Goal: Navigation & Orientation: Find specific page/section

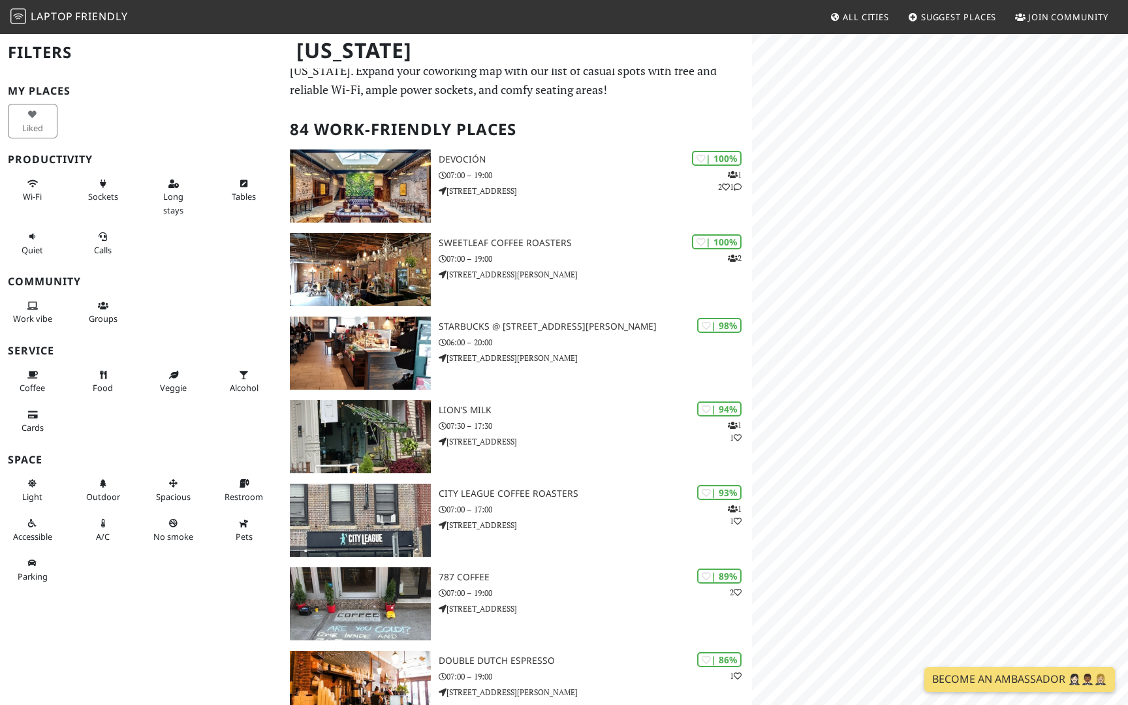
scroll to position [35, 0]
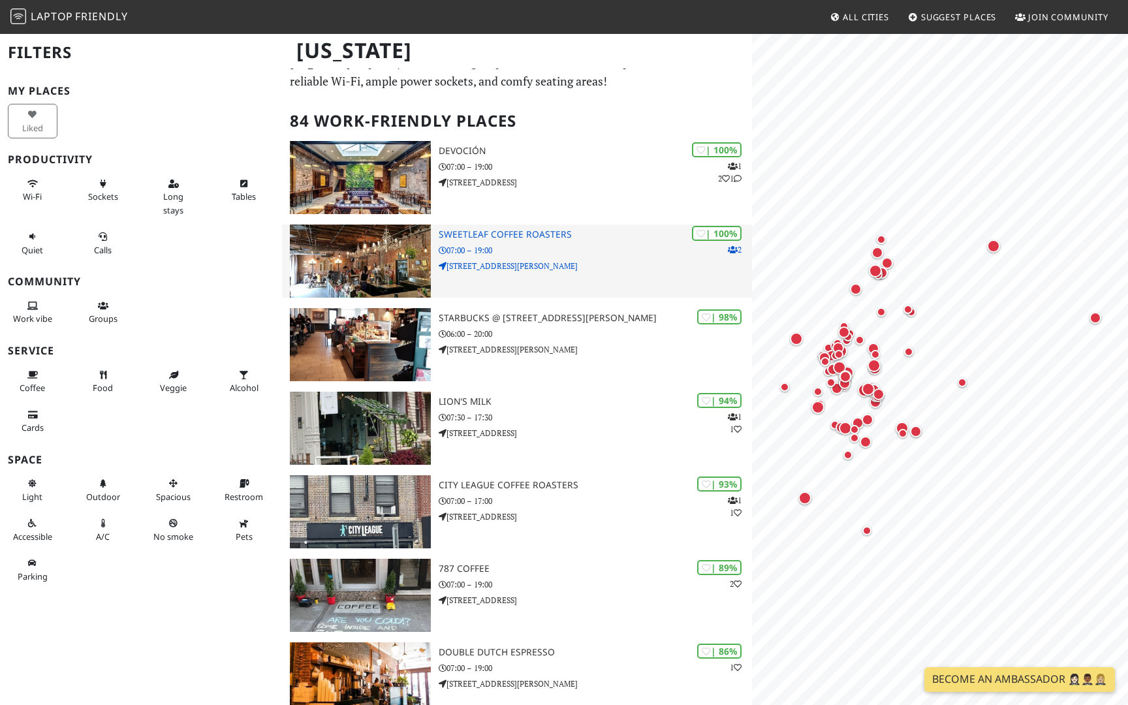
click at [467, 234] on h3 "Sweetleaf Coffee Roasters" at bounding box center [595, 234] width 313 height 11
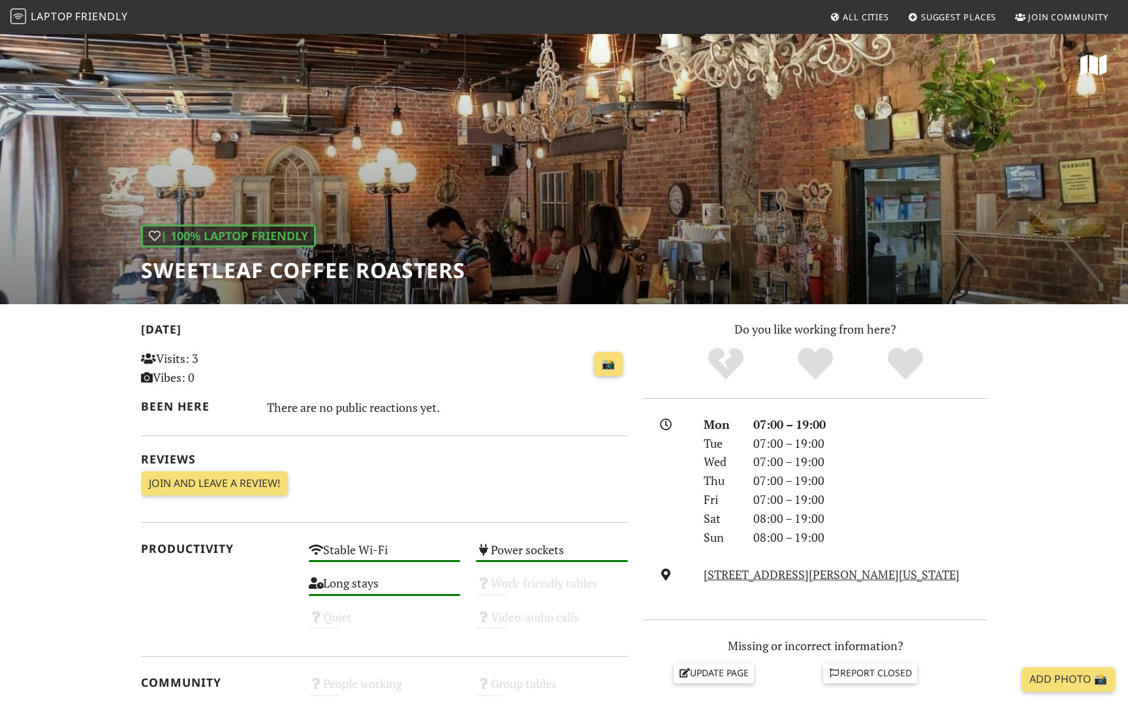
click at [50, 18] on span "Laptop" at bounding box center [52, 16] width 42 height 14
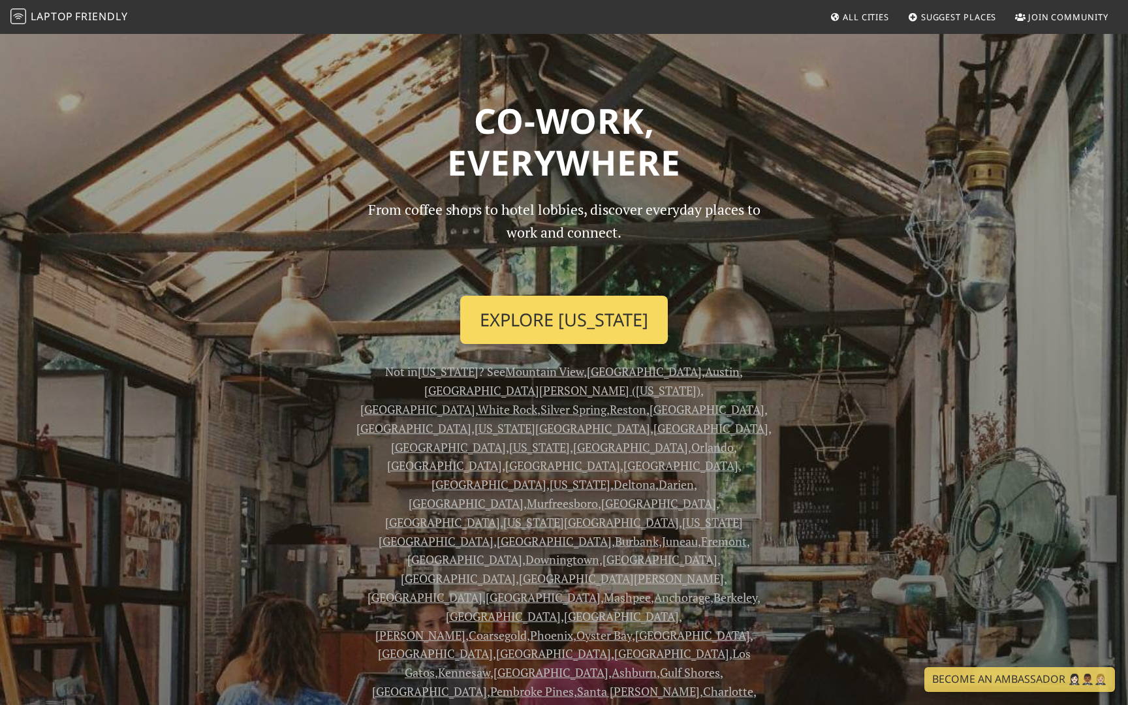
click at [497, 311] on link "Explore New York" at bounding box center [564, 320] width 208 height 48
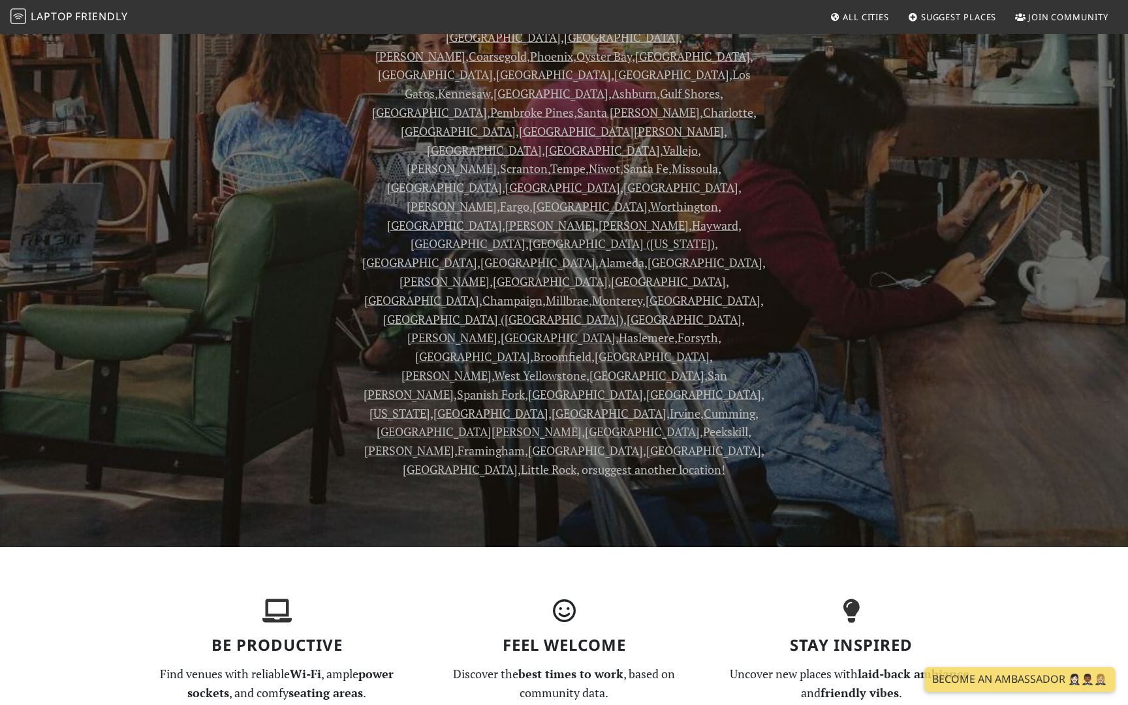
scroll to position [627, 0]
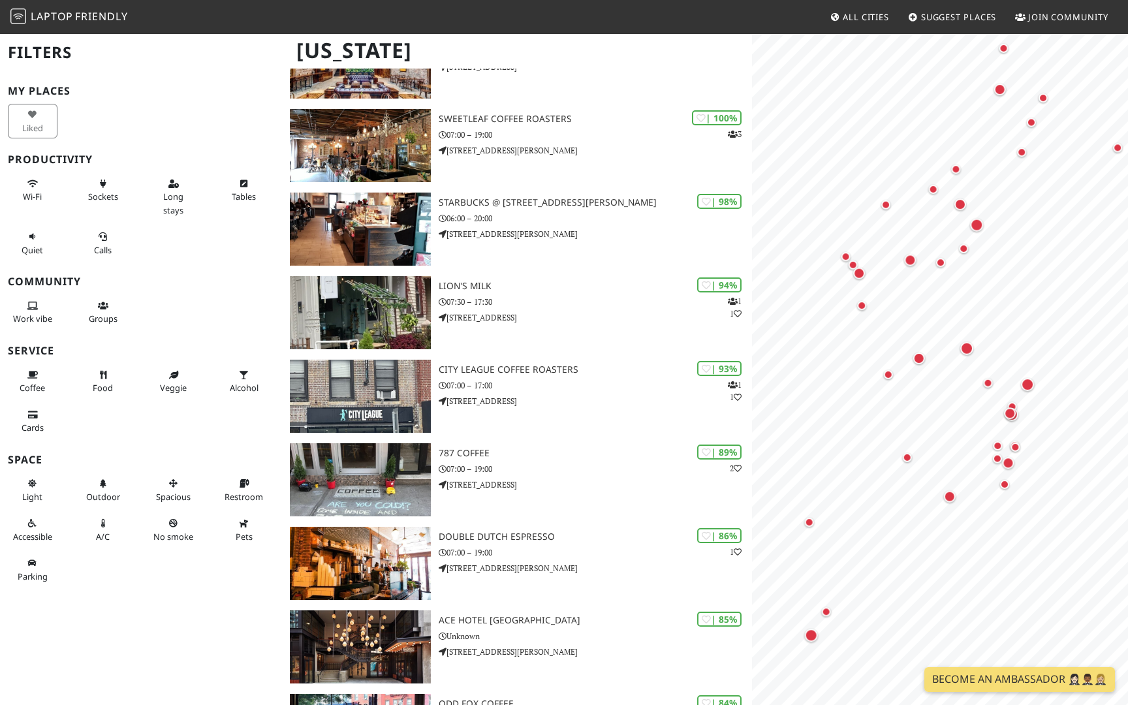
click at [945, 65] on div at bounding box center [940, 65] width 360 height 0
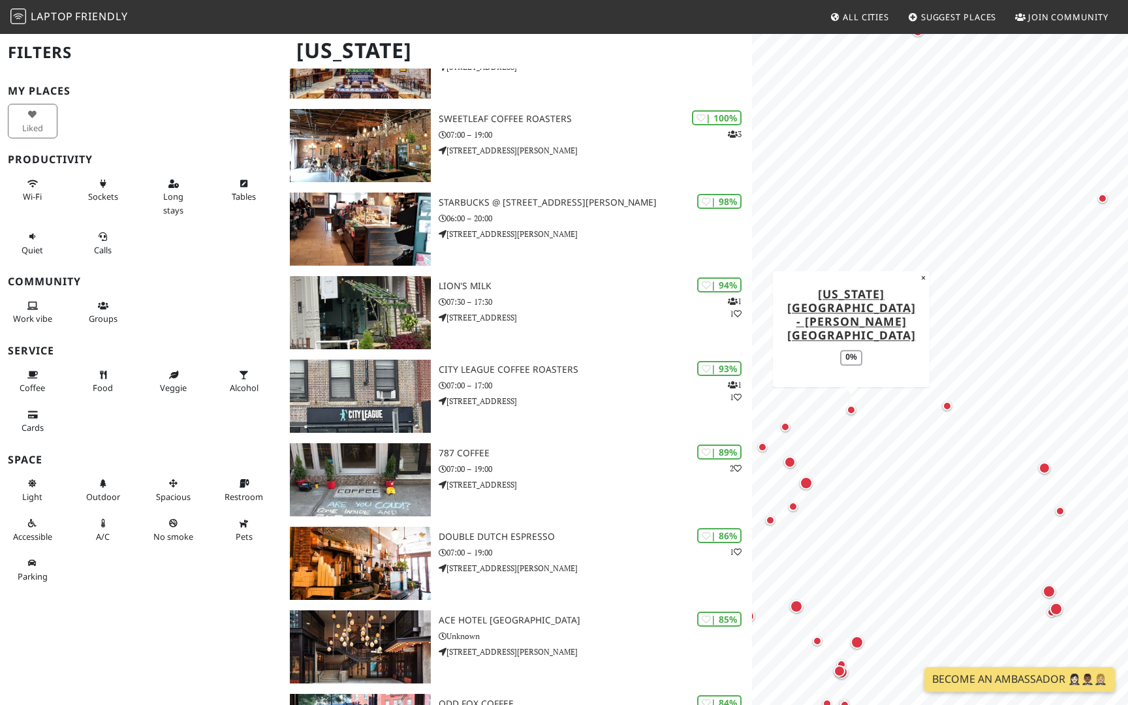
click at [847, 413] on div "Map marker" at bounding box center [851, 410] width 16 height 16
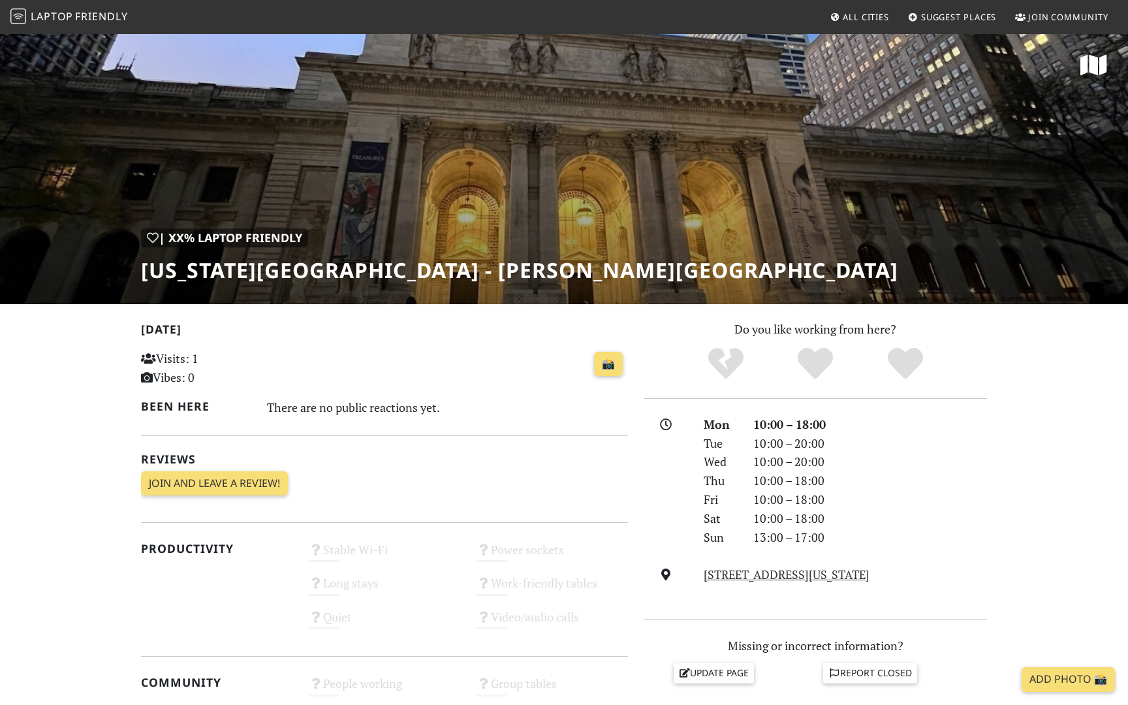
click at [645, 211] on div "| XX% Laptop Friendly [US_STATE][GEOGRAPHIC_DATA] - [PERSON_NAME][GEOGRAPHIC_DA…" at bounding box center [564, 169] width 1128 height 272
